Goal: Task Accomplishment & Management: Manage account settings

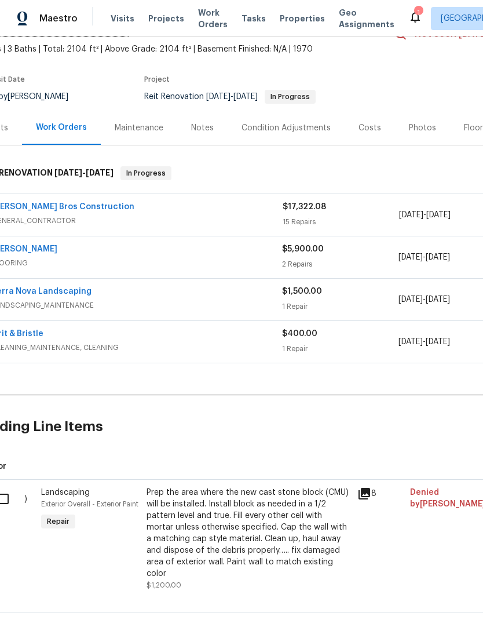
scroll to position [64, 26]
click at [103, 251] on div "Sherwin Williams" at bounding box center [137, 251] width 290 height 14
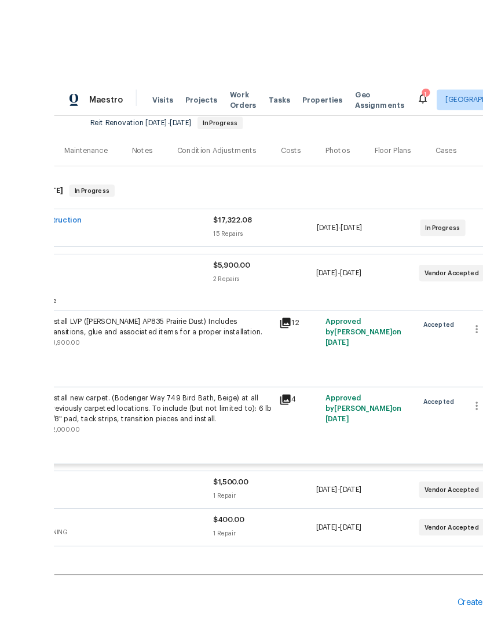
scroll to position [2, 0]
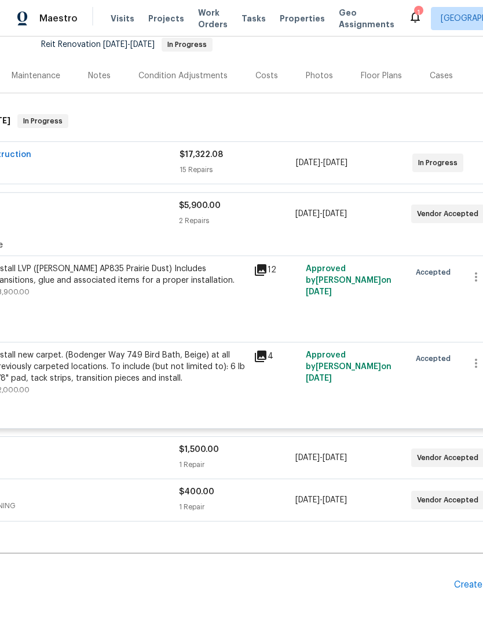
click at [111, 219] on span "FLOORING" at bounding box center [34, 220] width 290 height 12
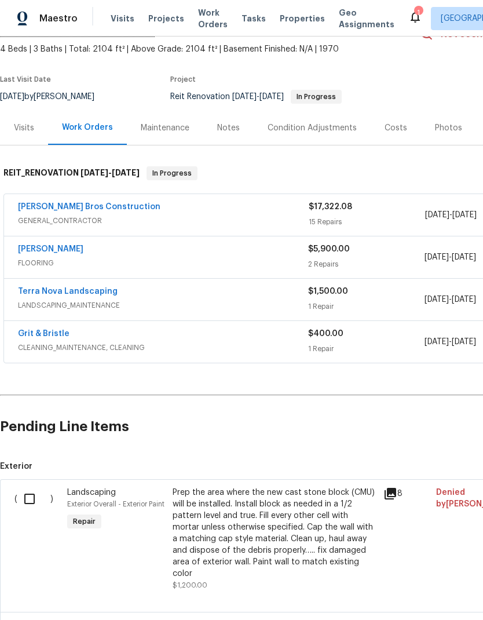
scroll to position [64, 0]
click at [232, 126] on div "Notes" at bounding box center [228, 129] width 23 height 12
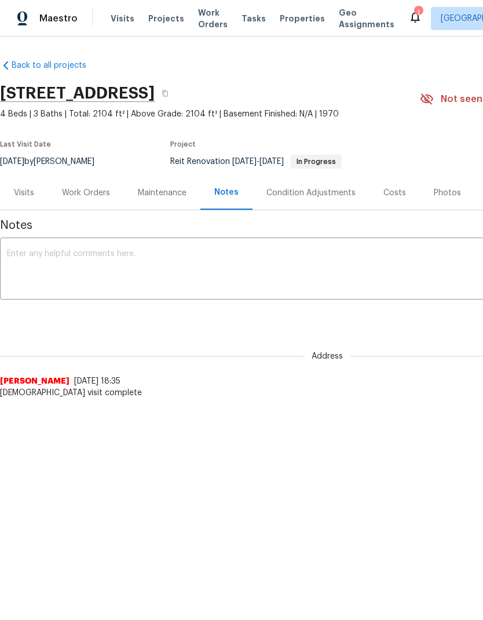
click at [53, 258] on textarea at bounding box center [327, 270] width 641 height 41
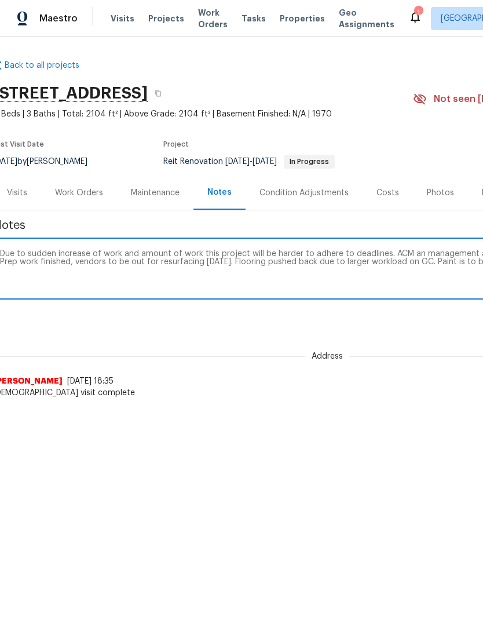
scroll to position [0, 171]
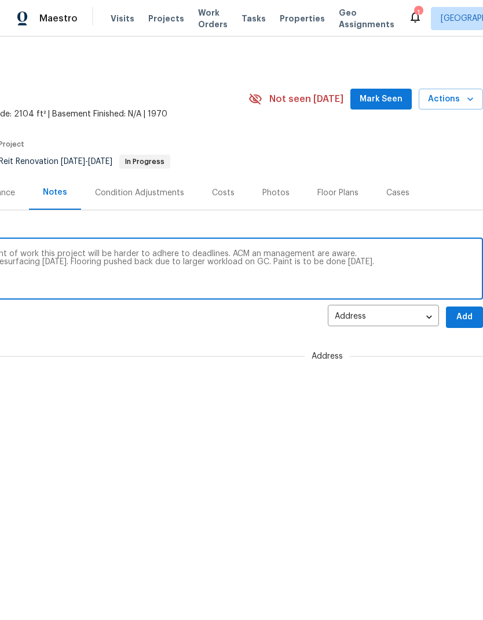
type textarea "Due to sudden increase of work and amount of work this project will be harder t…"
click at [465, 316] on span "Add" at bounding box center [464, 317] width 19 height 14
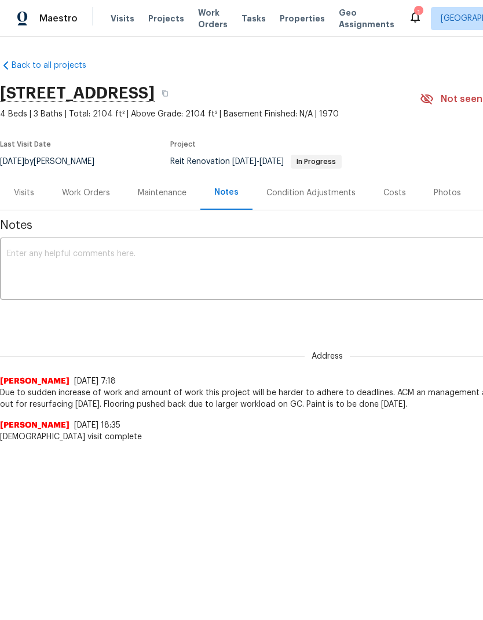
scroll to position [0, 0]
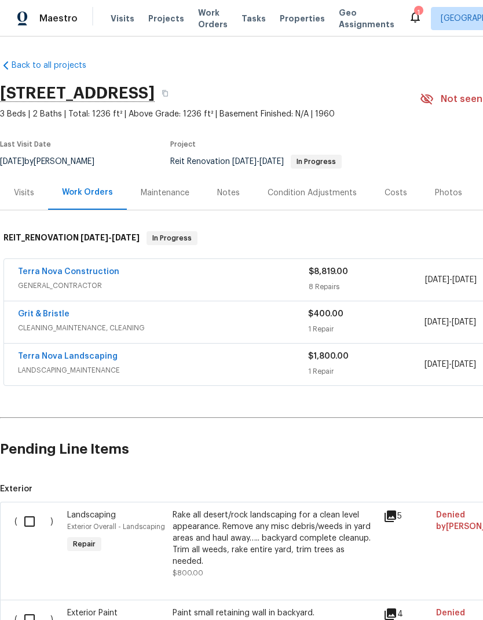
click at [222, 193] on div "Notes" at bounding box center [228, 193] width 23 height 12
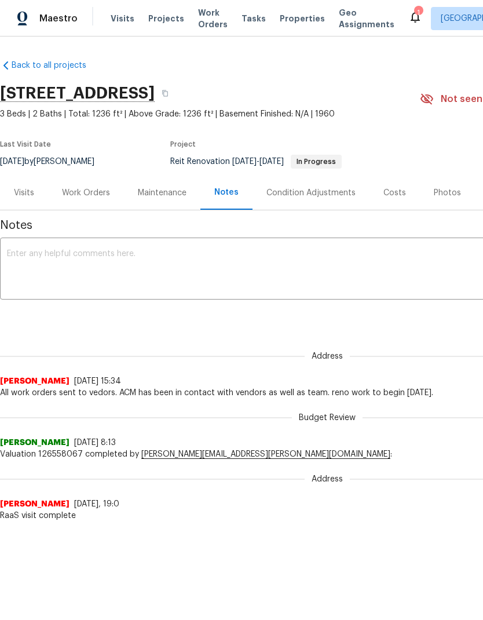
click at [67, 255] on textarea at bounding box center [327, 270] width 641 height 41
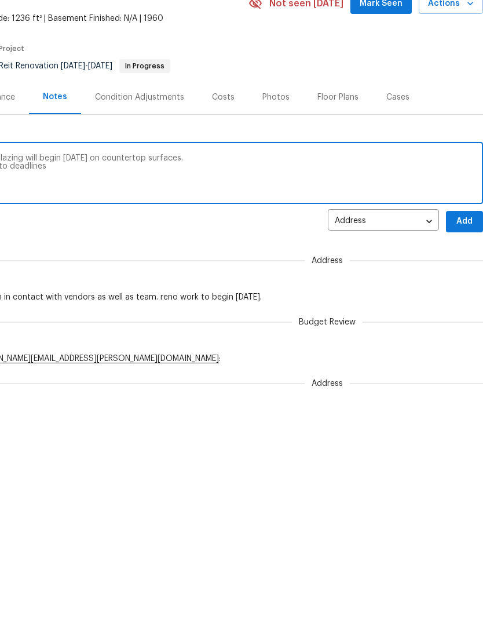
scroll to position [0, 171]
type textarea "Ceilings doors and trim painted [DATE], reglazing will begin [DATE] on countert…"
click at [470, 310] on span "Add" at bounding box center [464, 317] width 19 height 14
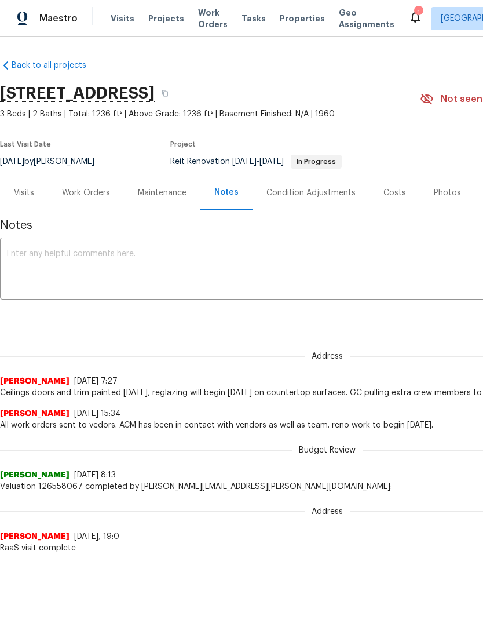
scroll to position [0, 0]
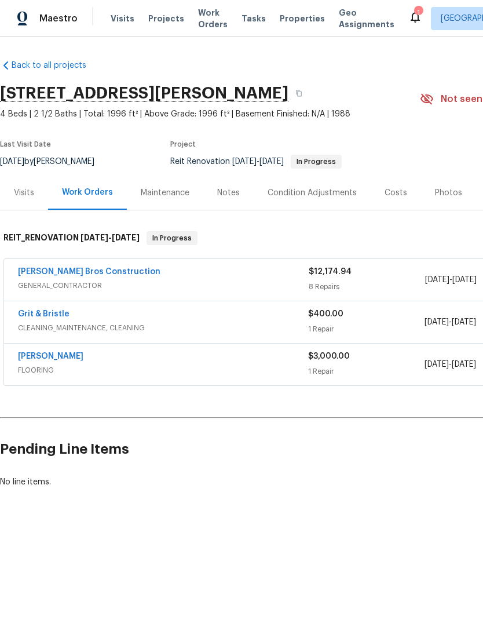
click at [232, 191] on div "Notes" at bounding box center [228, 193] width 23 height 12
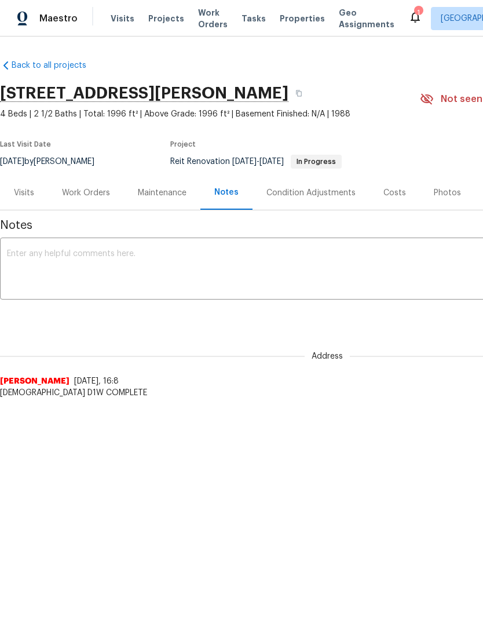
click at [72, 257] on textarea at bounding box center [327, 270] width 641 height 41
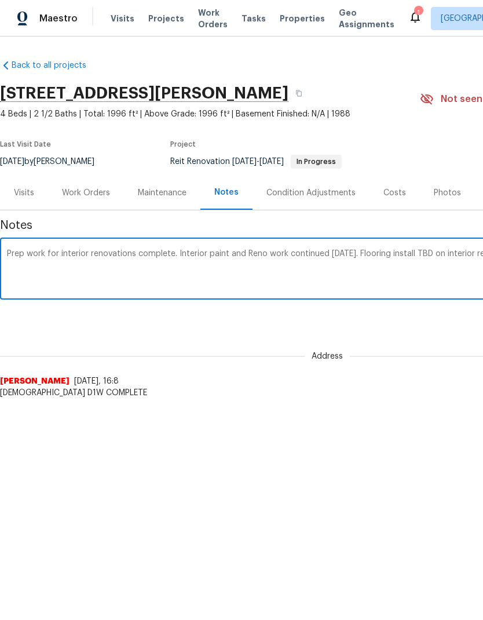
scroll to position [0, 171]
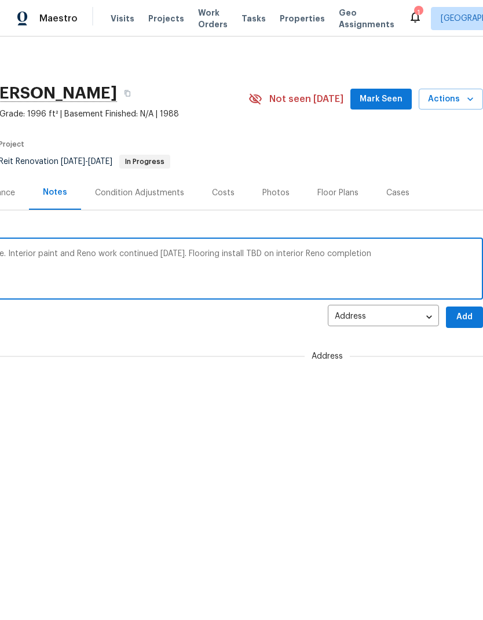
type textarea "Prep work for interior renovations complete. Interior paint and Reno work conti…"
click at [462, 318] on span "Add" at bounding box center [464, 317] width 19 height 14
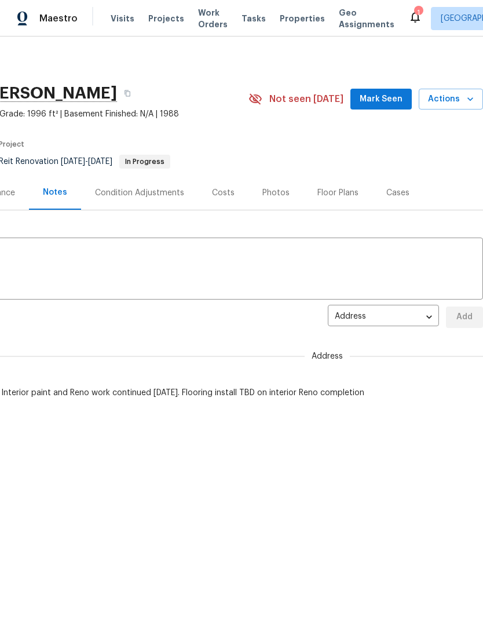
click at [115, 13] on span "Visits" at bounding box center [123, 19] width 24 height 12
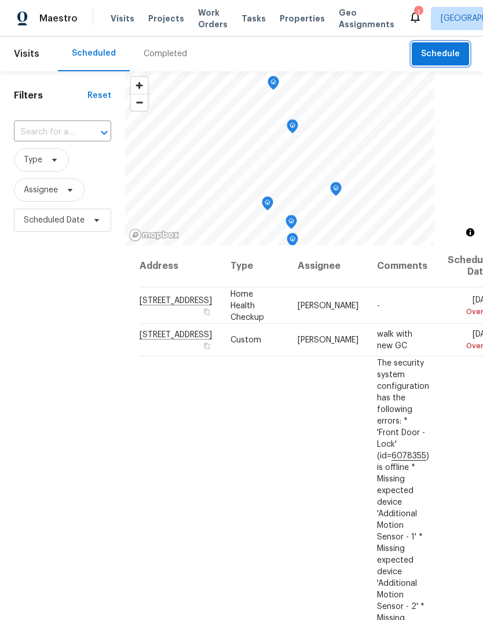
click at [442, 52] on span "Schedule" at bounding box center [440, 54] width 39 height 14
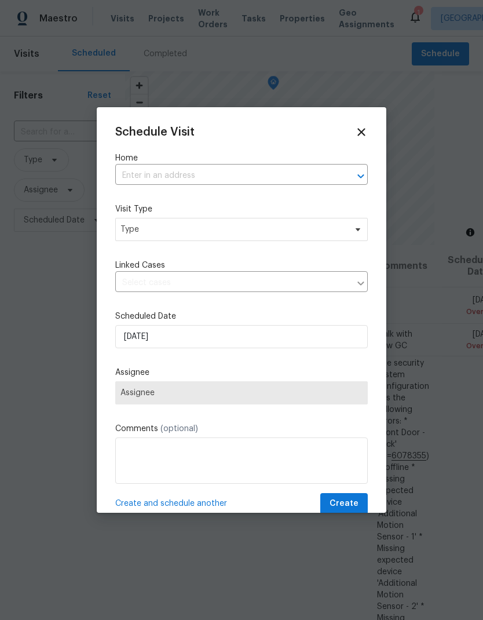
click at [155, 173] on input "text" at bounding box center [225, 176] width 220 height 18
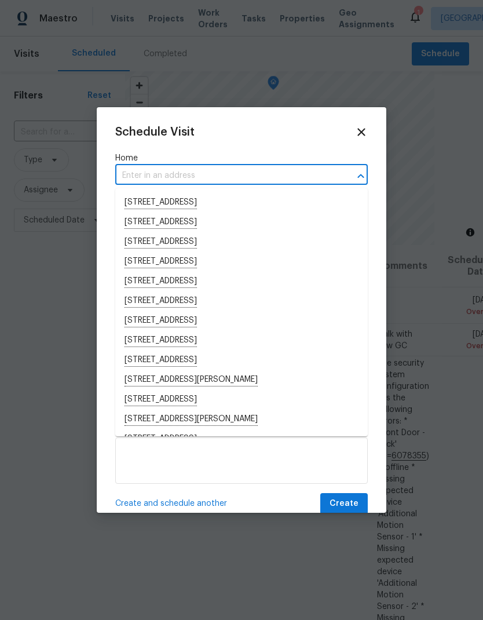
click at [155, 171] on input "text" at bounding box center [225, 176] width 220 height 18
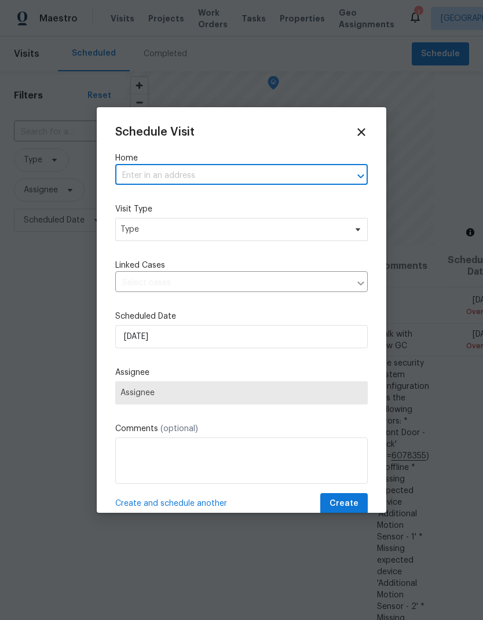
paste input "1227 Calle Ultimo, Oceanside, CA 92056"
type input "1227 Calle Ultimo, Oceanside, CA 92056"
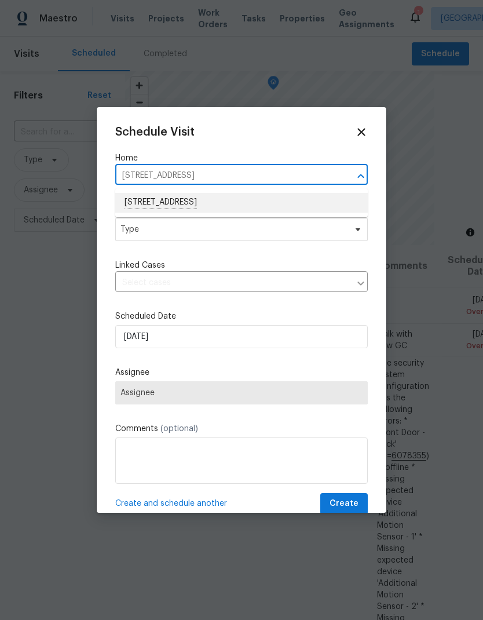
click at [158, 193] on li "1227 Calle Ultimo, Oceanside, CA 92056" at bounding box center [241, 203] width 253 height 20
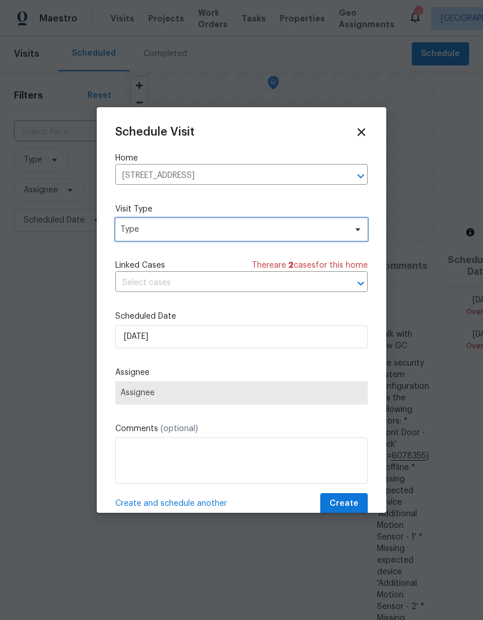
click at [143, 227] on span "Type" at bounding box center [232, 230] width 225 height 12
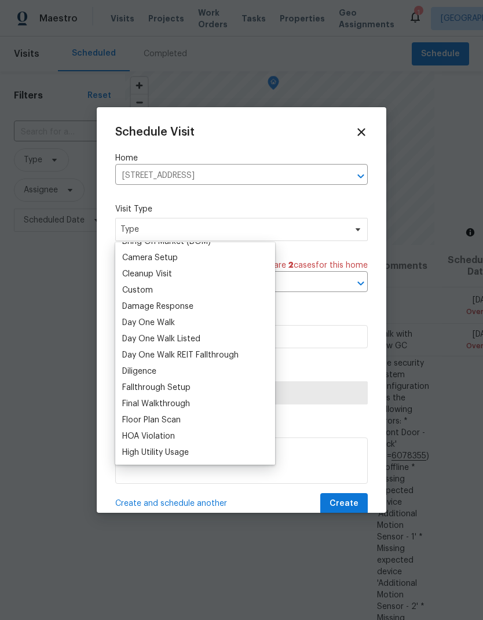
scroll to position [142, 0]
click at [137, 290] on div "Custom" at bounding box center [137, 289] width 31 height 12
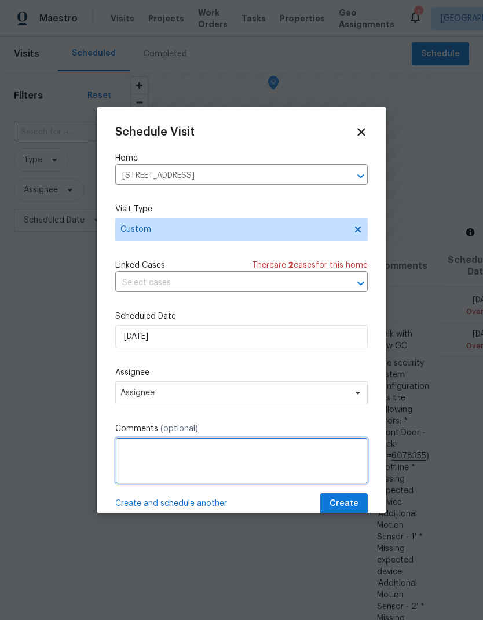
click at [165, 463] on textarea at bounding box center [241, 460] width 253 height 46
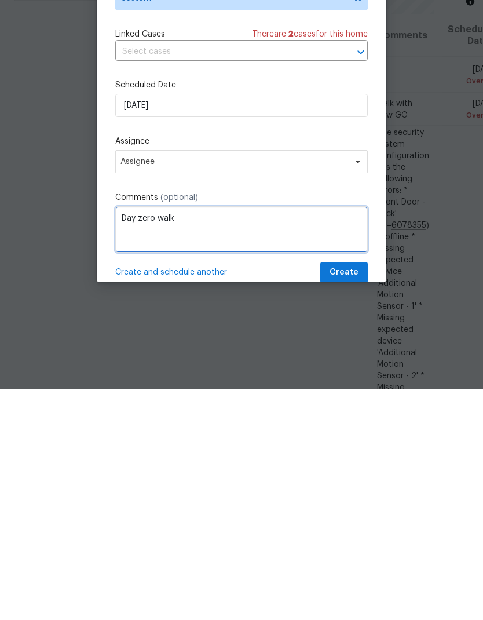
type textarea "Day zero walk"
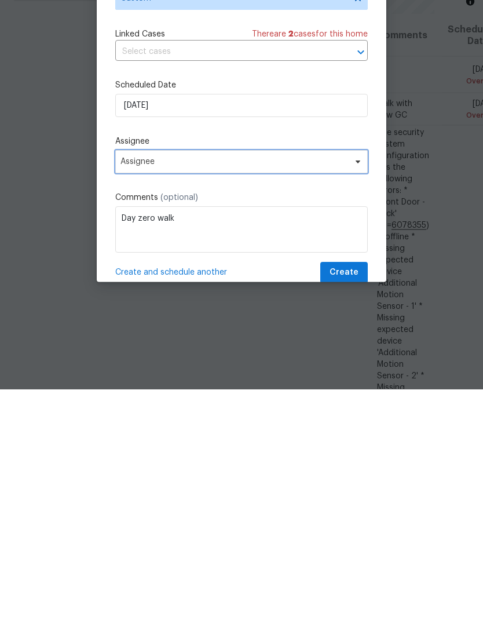
click at [142, 381] on span "Assignee" at bounding box center [241, 392] width 253 height 23
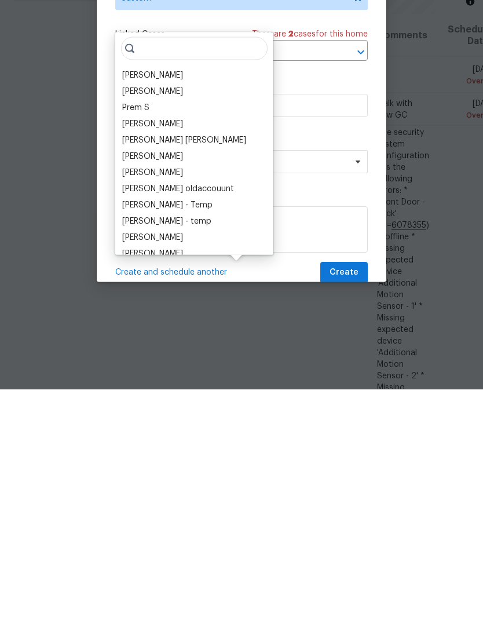
click at [144, 430] on div "margaret collier - Temp" at bounding box center [167, 436] width 90 height 12
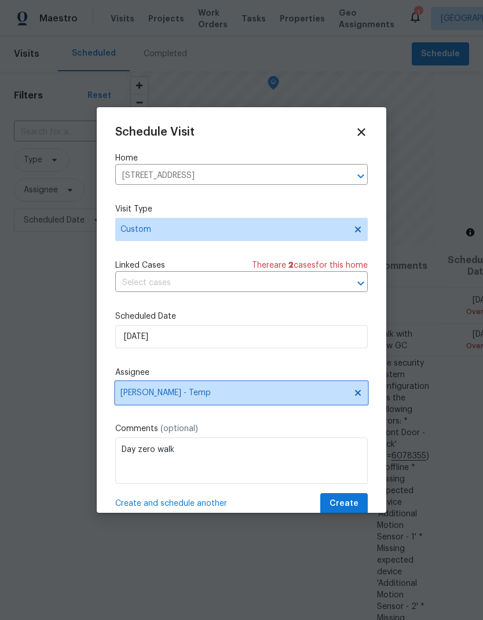
click at [360, 393] on icon at bounding box center [358, 393] width 6 height 6
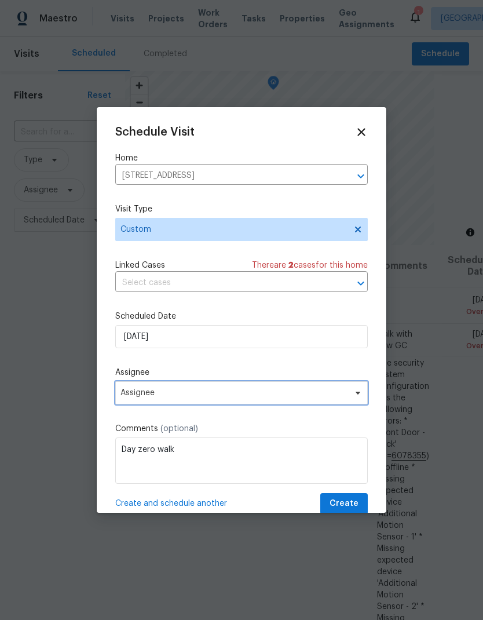
click at [154, 401] on span "Assignee" at bounding box center [241, 392] width 253 height 23
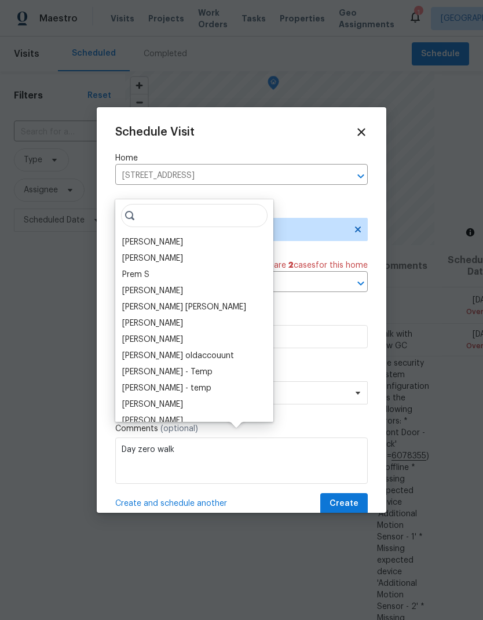
click at [141, 236] on div "[PERSON_NAME]" at bounding box center [152, 242] width 61 height 12
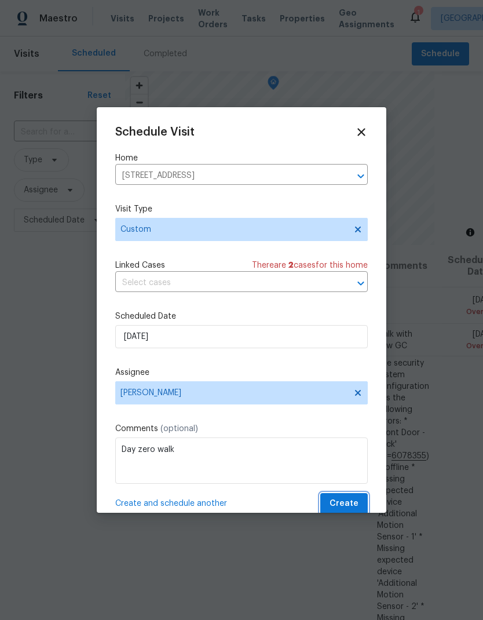
click at [352, 502] on span "Create" at bounding box center [344, 503] width 29 height 14
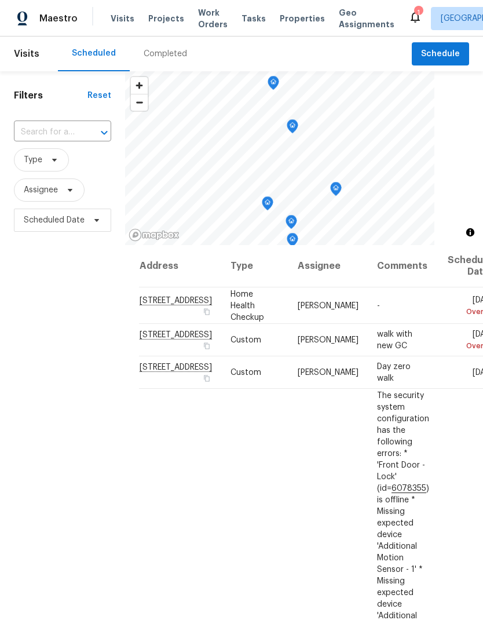
click at [271, 10] on div "Visits Projects Work Orders Tasks Properties Geo Assignments" at bounding box center [260, 18] width 298 height 23
click at [280, 8] on div "Visits Projects Work Orders Tasks Properties Geo Assignments" at bounding box center [260, 18] width 298 height 23
click at [288, 13] on span "Properties" at bounding box center [302, 19] width 45 height 12
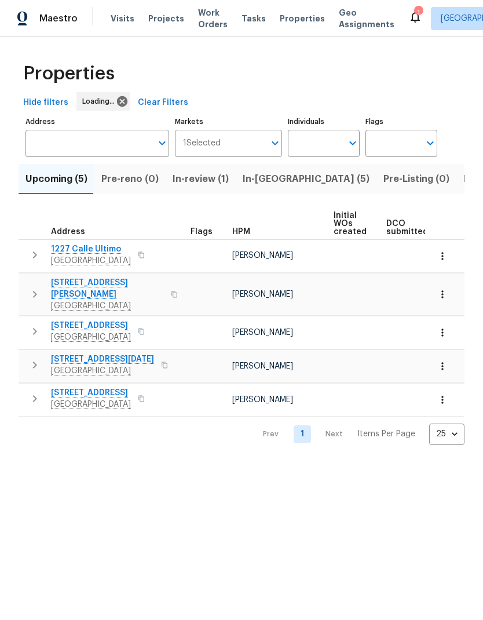
click at [258, 180] on span "In-reno (5)" at bounding box center [306, 179] width 127 height 16
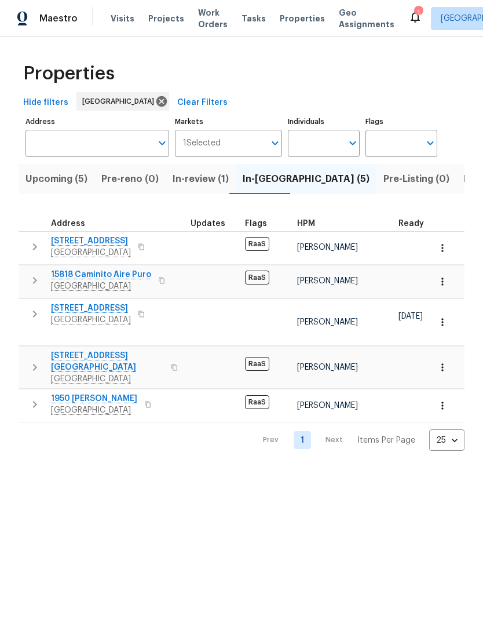
click at [89, 245] on span "5996 College Ave" at bounding box center [91, 241] width 80 height 12
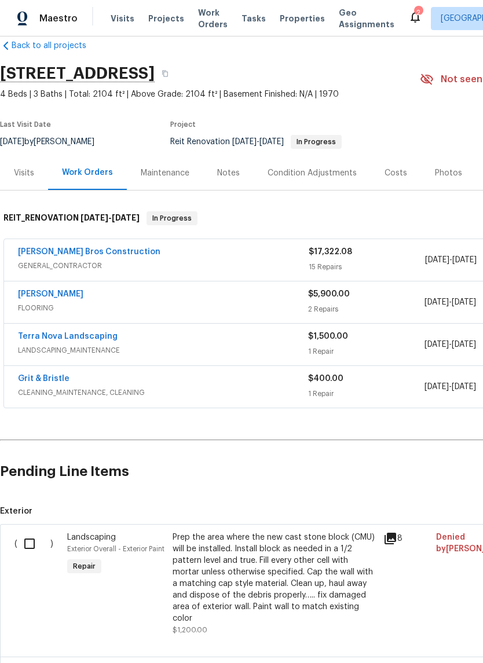
scroll to position [20, 0]
click at [166, 300] on div "[PERSON_NAME]" at bounding box center [163, 295] width 290 height 14
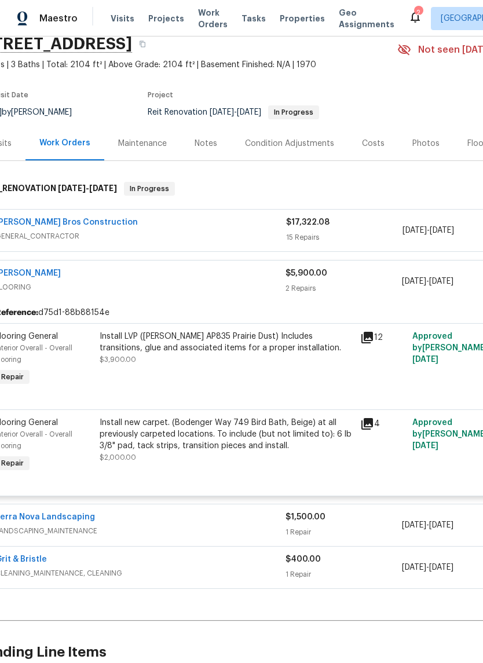
scroll to position [49, 23]
click at [187, 372] on div "Install LVP (Knighton AP835 Prairie Dust) Includes transitions, glue and associ…" at bounding box center [226, 359] width 261 height 65
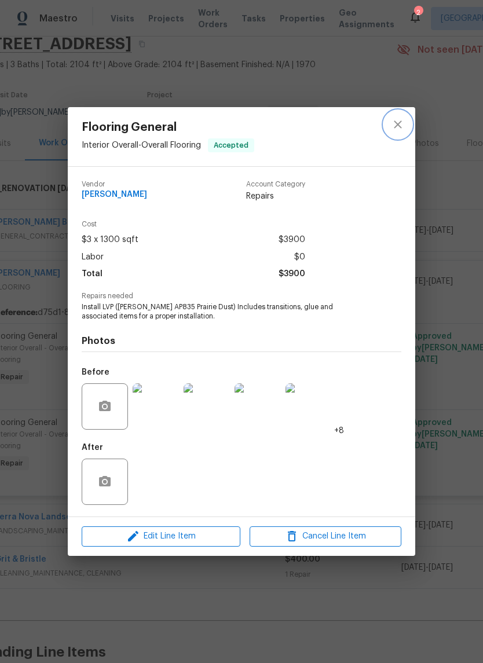
click at [397, 123] on icon "close" at bounding box center [398, 125] width 14 height 14
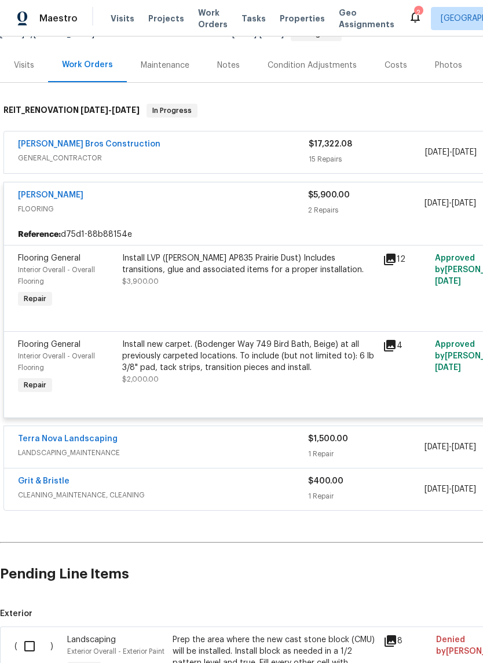
scroll to position [129, 0]
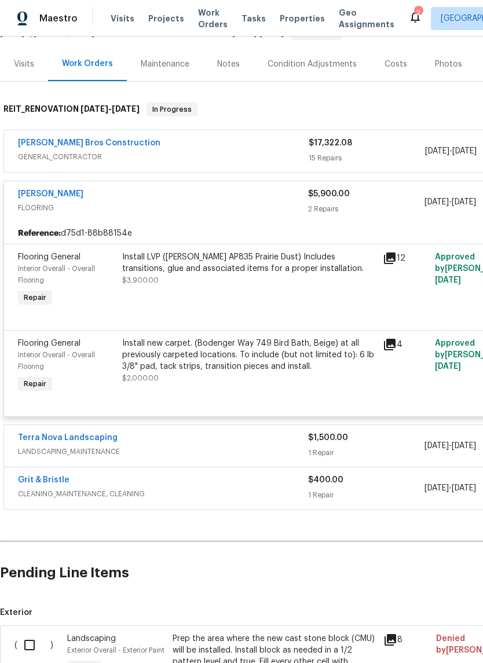
click at [284, 21] on span "Properties" at bounding box center [302, 19] width 45 height 12
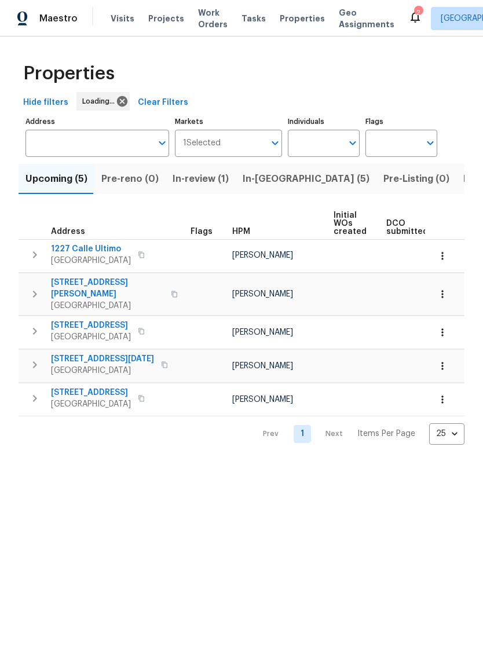
click at [255, 184] on span "In-[GEOGRAPHIC_DATA] (5)" at bounding box center [306, 179] width 127 height 16
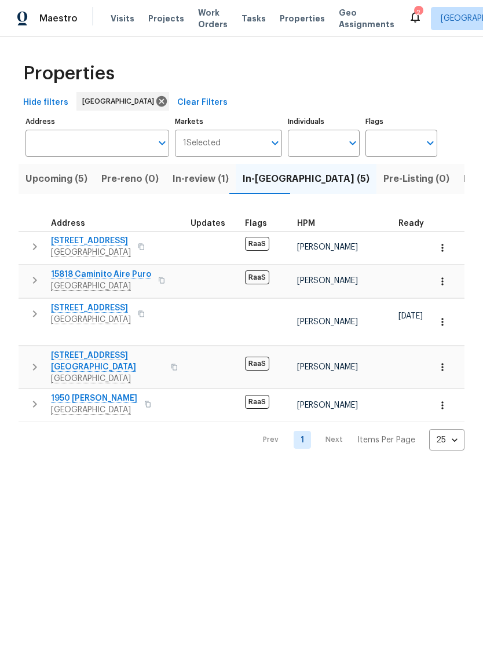
click at [75, 393] on span "1950 [PERSON_NAME]" at bounding box center [94, 399] width 86 height 12
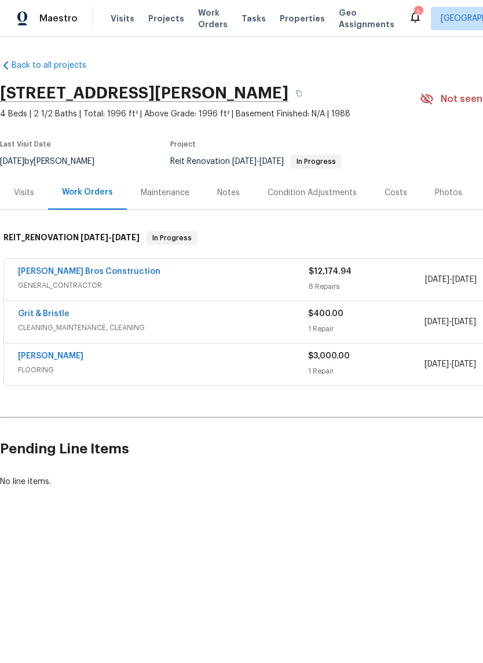
click at [125, 371] on span "FLOORING" at bounding box center [163, 370] width 290 height 12
